Goal: Task Accomplishment & Management: Use online tool/utility

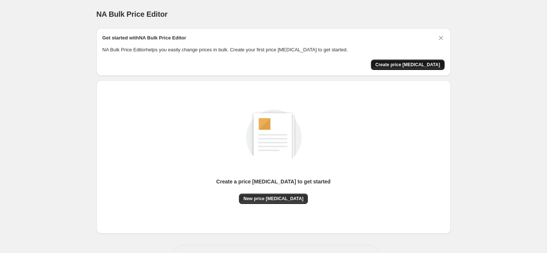
click at [410, 65] on span "Create price [MEDICAL_DATA]" at bounding box center [407, 65] width 65 height 6
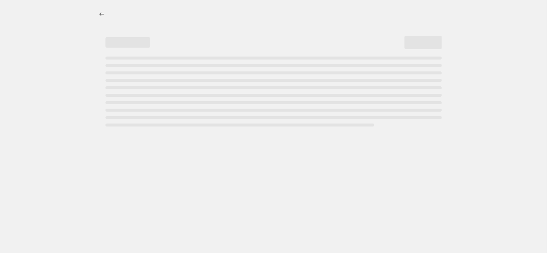
select select "percentage"
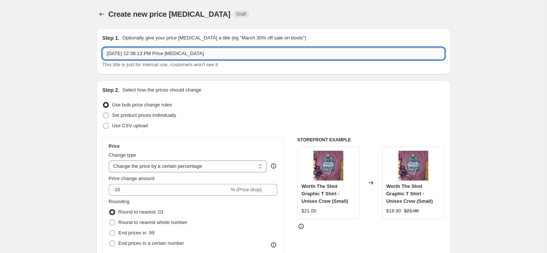
drag, startPoint x: 218, startPoint y: 55, endPoint x: 104, endPoint y: 54, distance: 114.3
click at [104, 54] on input "Aug 17, 2025, 12:38:13 PM Price change job" at bounding box center [273, 54] width 342 height 12
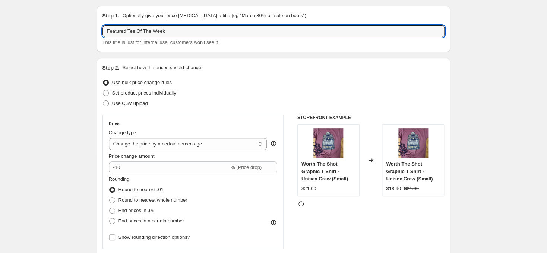
scroll to position [39, 0]
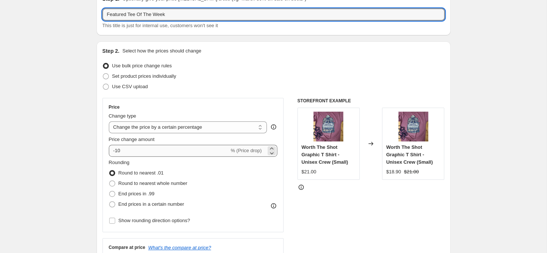
type input "Featured Tee Of The Week"
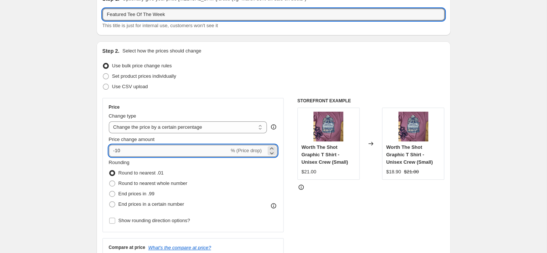
click at [206, 156] on input "-10" at bounding box center [169, 151] width 120 height 12
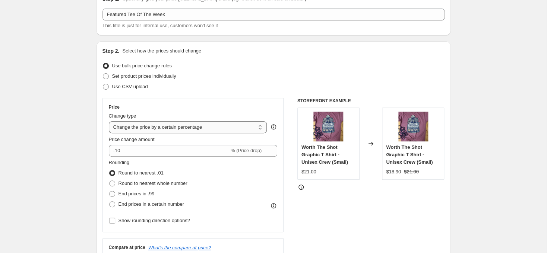
select select "to"
click option "Change the price to a certain amount" at bounding box center [0, 0] width 0 height 0
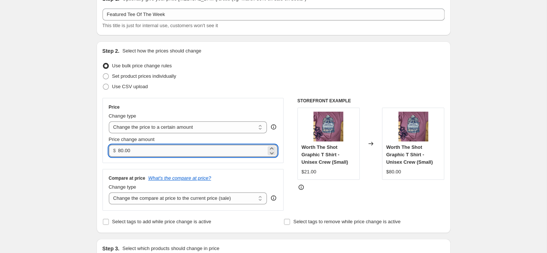
drag, startPoint x: 150, startPoint y: 153, endPoint x: 111, endPoint y: 155, distance: 39.2
click at [118, 155] on input "80.00" at bounding box center [192, 151] width 148 height 12
type input "15.00"
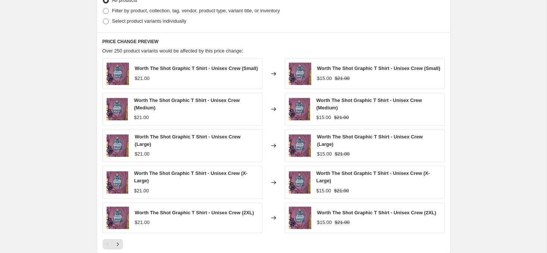
scroll to position [233, 0]
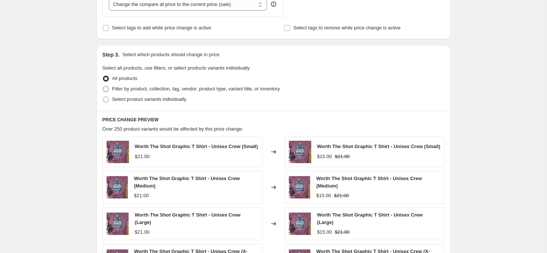
click at [104, 92] on span at bounding box center [106, 89] width 6 height 6
click at [103, 86] on input "Filter by product, collection, tag, vendor, product type, variant title, or inv…" at bounding box center [103, 86] width 0 height 0
radio input "true"
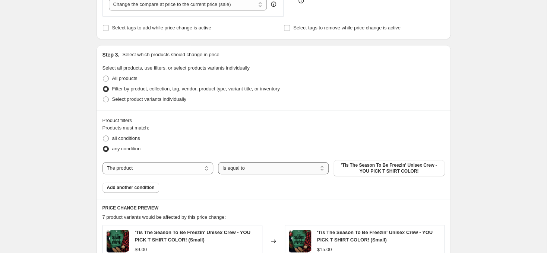
click at [218, 162] on select "Is equal to Is not equal to" at bounding box center [273, 168] width 111 height 12
click at [102, 162] on select "The product The product's collection The product's tag The product's vendor The…" at bounding box center [157, 168] width 111 height 12
select select "collection"
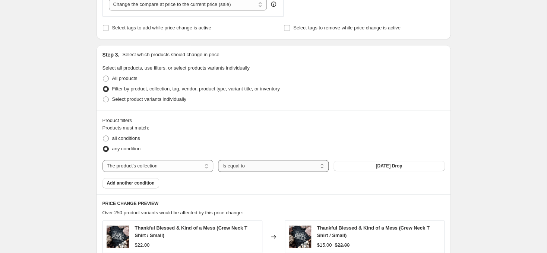
click at [218, 160] on select "Is equal to Is not equal to" at bounding box center [273, 166] width 111 height 12
click at [365, 167] on button "10-10-24 Drop" at bounding box center [388, 166] width 111 height 10
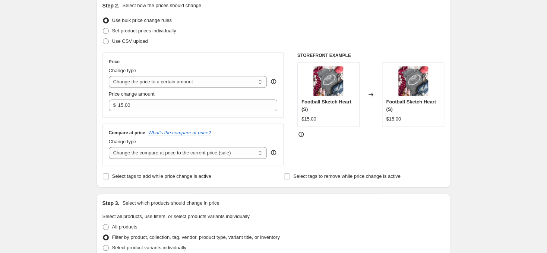
scroll to position [77, 0]
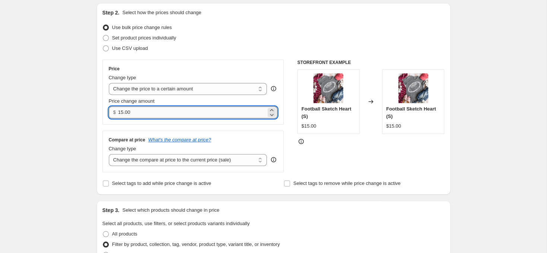
drag, startPoint x: 217, startPoint y: 115, endPoint x: 121, endPoint y: 112, distance: 96.1
click at [122, 115] on input "15.00" at bounding box center [192, 113] width 148 height 12
click at [109, 83] on select "Change the price to a certain amount Change the price by a certain amount Chang…" at bounding box center [188, 89] width 158 height 12
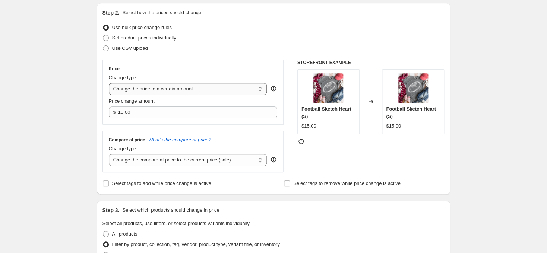
click option "Change the price to a certain amount" at bounding box center [0, 0] width 0 height 0
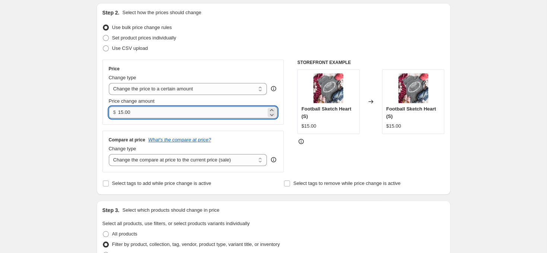
drag, startPoint x: 135, startPoint y: 112, endPoint x: 109, endPoint y: 113, distance: 25.7
click at [118, 113] on input "15.00" at bounding box center [192, 113] width 148 height 12
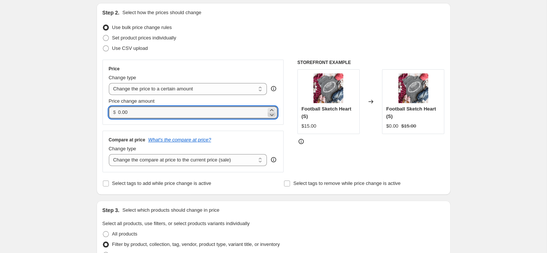
click at [273, 117] on icon at bounding box center [271, 114] width 7 height 7
type input "-0"
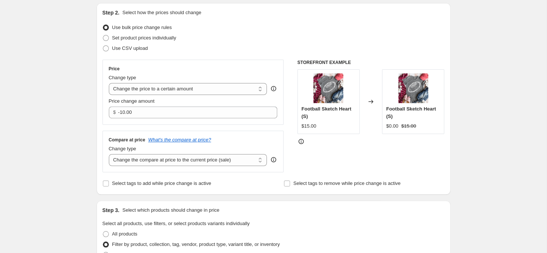
type input "0.00"
click at [313, 18] on div "Step 2. Select how the prices should change Use bulk price change rules Set pro…" at bounding box center [273, 99] width 342 height 180
click at [109, 83] on select "Change the price to a certain amount Change the price by a certain amount Chang…" at bounding box center [188, 89] width 158 height 12
select select "by"
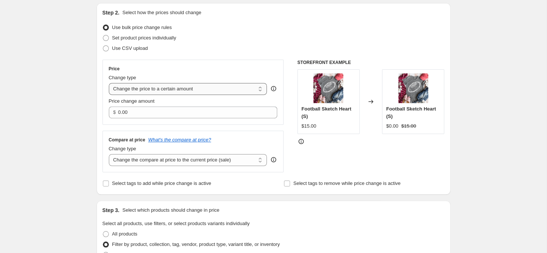
click option "Change the price by a certain amount" at bounding box center [0, 0] width 0 height 0
type input "-10.00"
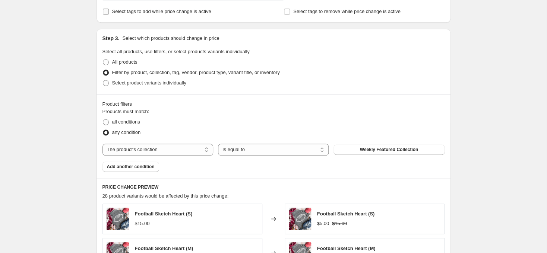
scroll to position [352, 0]
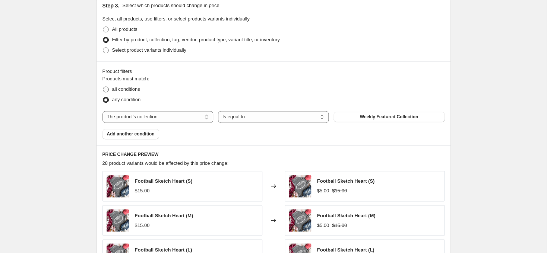
click at [132, 90] on span "all conditions" at bounding box center [126, 89] width 28 height 6
click at [103, 87] on input "all conditions" at bounding box center [103, 86] width 0 height 0
radio input "true"
click at [127, 101] on span "any condition" at bounding box center [126, 100] width 29 height 6
click at [103, 97] on input "any condition" at bounding box center [103, 97] width 0 height 0
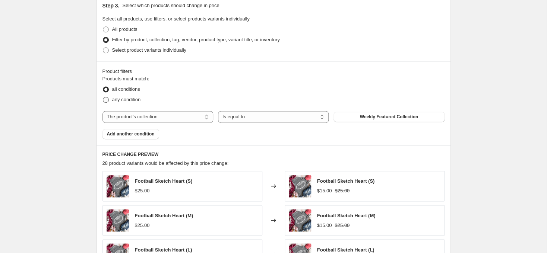
radio input "true"
click at [143, 136] on span "Add another condition" at bounding box center [131, 134] width 48 height 6
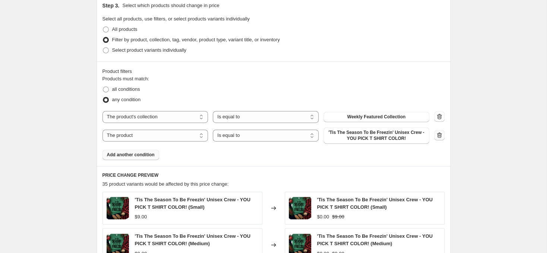
click at [440, 135] on icon "button" at bounding box center [438, 135] width 5 height 6
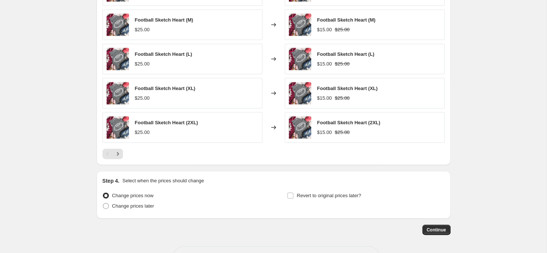
scroll to position [577, 0]
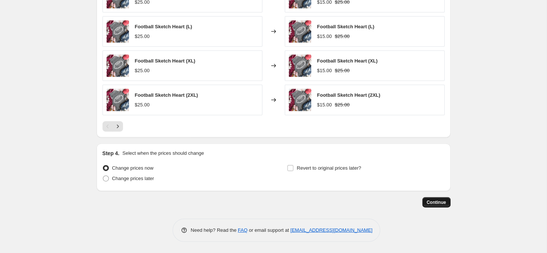
click at [431, 201] on span "Continue" at bounding box center [435, 203] width 19 height 6
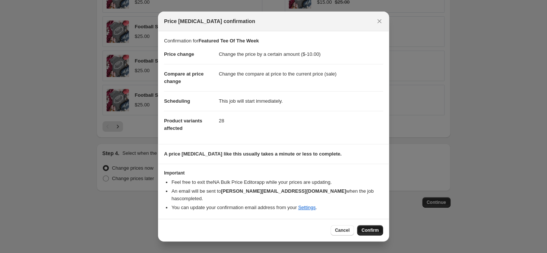
click at [371, 228] on span "Confirm" at bounding box center [369, 231] width 17 height 6
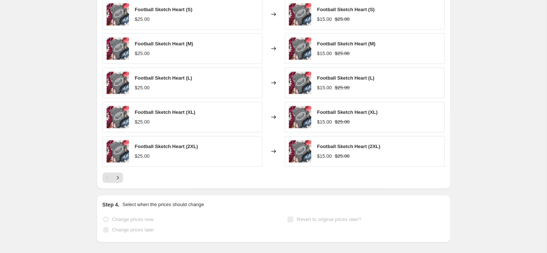
scroll to position [597, 0]
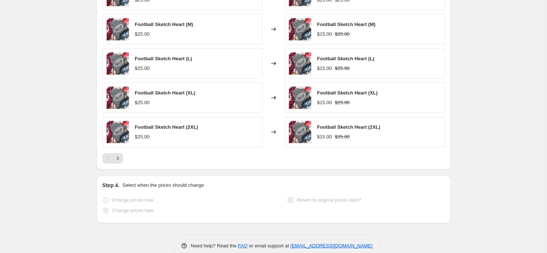
select select "by"
select select "collection"
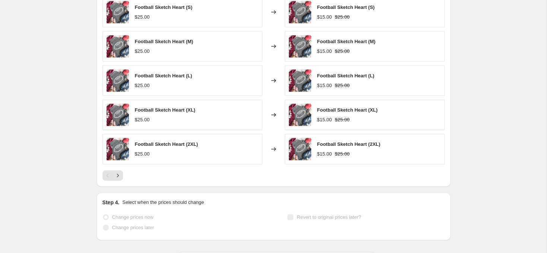
scroll to position [0, 0]
